Goal: Obtain resource: Obtain resource

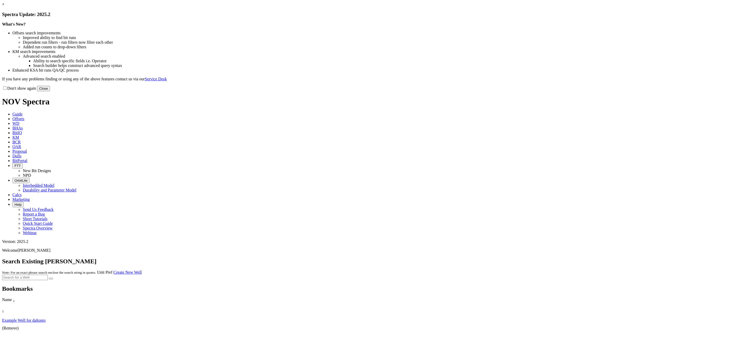
click at [50, 91] on button "Close" at bounding box center [43, 88] width 13 height 5
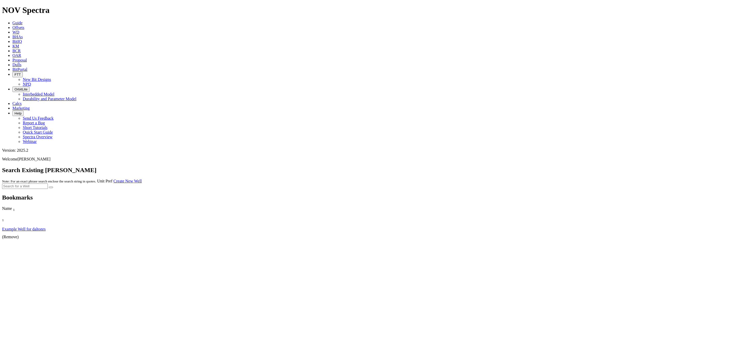
click at [24, 25] on link "Offsets" at bounding box center [18, 27] width 12 height 4
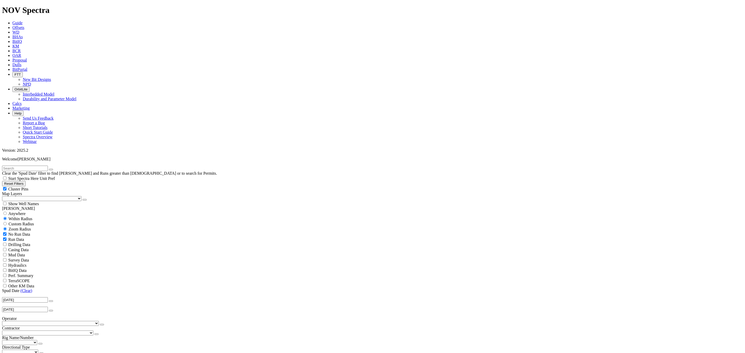
click at [8, 232] on div "No Run Data" at bounding box center [372, 234] width 741 height 5
checkbox input "false"
click at [30, 289] on link "(Clear)" at bounding box center [26, 291] width 12 height 4
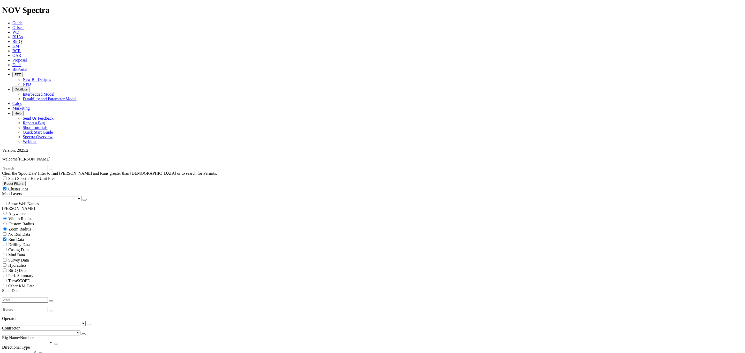
type input "[DATE]"
